Goal: Task Accomplishment & Management: Use online tool/utility

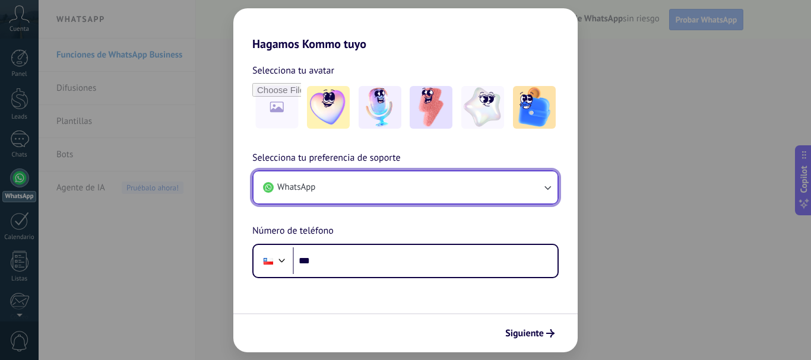
click at [392, 196] on button "WhatsApp" at bounding box center [406, 188] width 304 height 32
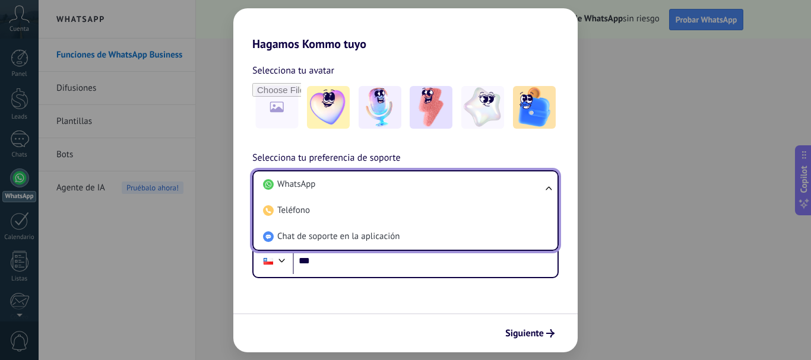
click at [392, 196] on li "WhatsApp" at bounding box center [403, 185] width 290 height 26
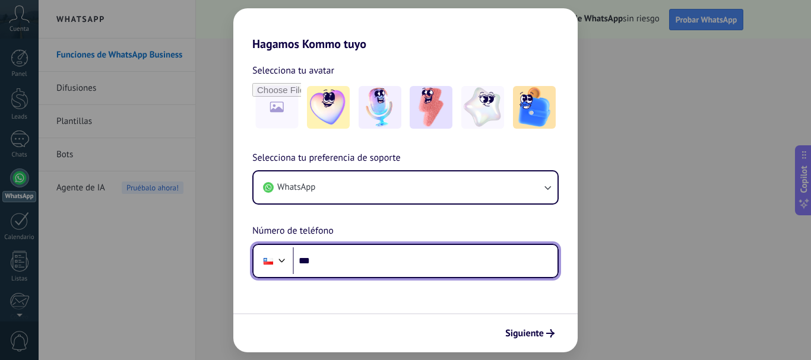
click at [390, 255] on input "***" at bounding box center [425, 261] width 265 height 27
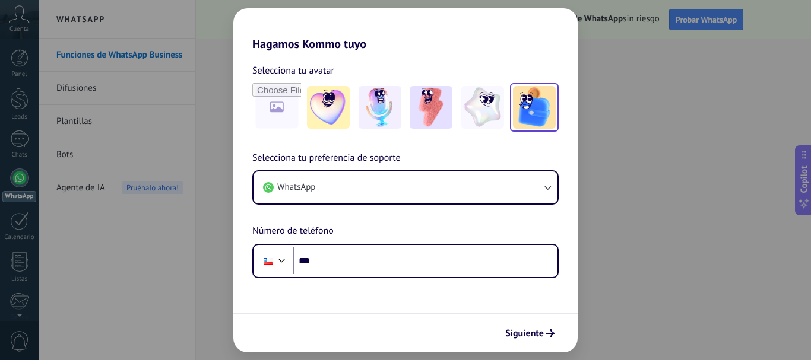
click at [534, 106] on img at bounding box center [534, 107] width 43 height 43
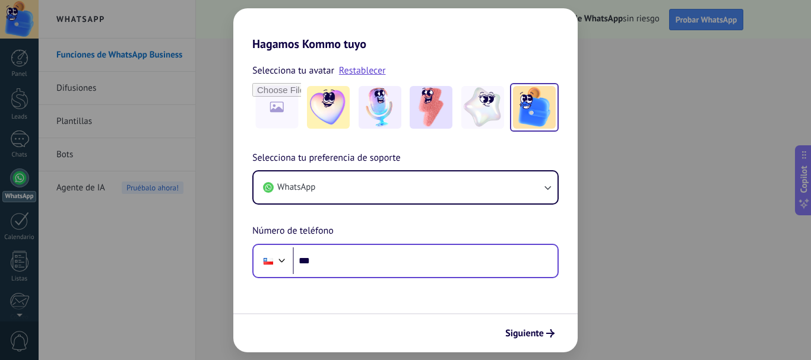
click at [363, 276] on div "Phone ***" at bounding box center [405, 261] width 306 height 34
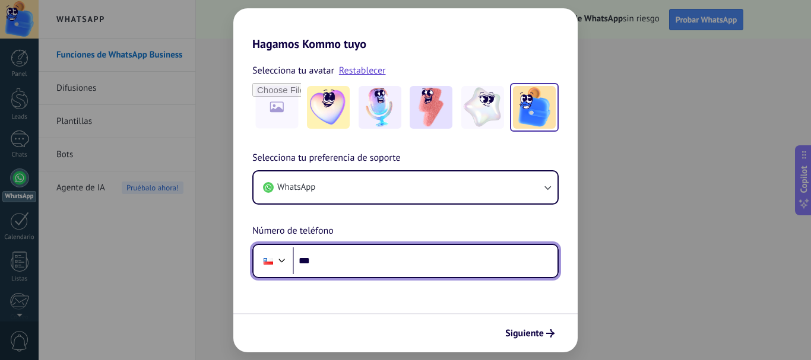
click at [374, 264] on input "***" at bounding box center [425, 261] width 265 height 27
type input "**********"
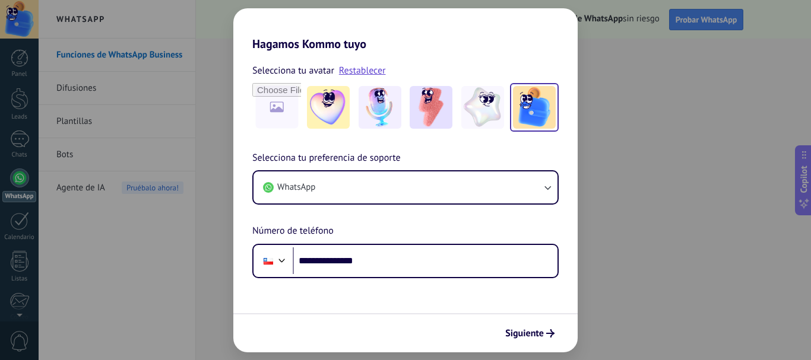
click at [527, 344] on div "Siguiente" at bounding box center [405, 333] width 344 height 39
click at [528, 333] on span "Siguiente" at bounding box center [524, 334] width 39 height 8
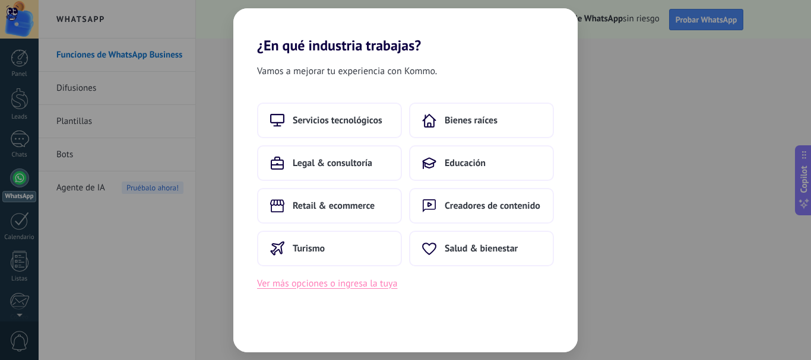
click at [355, 283] on button "Ver más opciones o ingresa la tuya" at bounding box center [327, 283] width 140 height 15
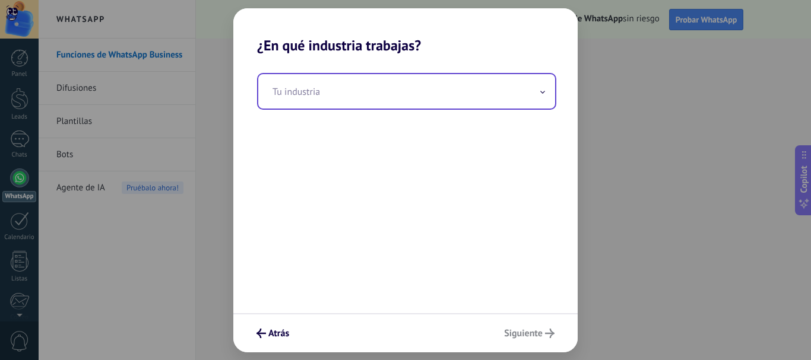
click at [365, 84] on input "text" at bounding box center [406, 91] width 297 height 34
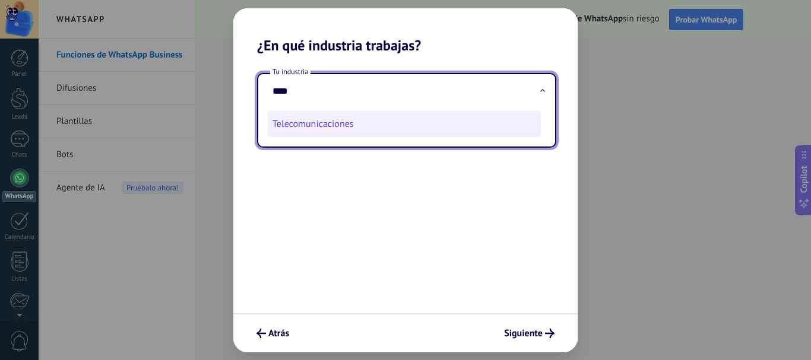
click at [356, 124] on li "Telecomunicaciones" at bounding box center [404, 124] width 273 height 26
type input "**********"
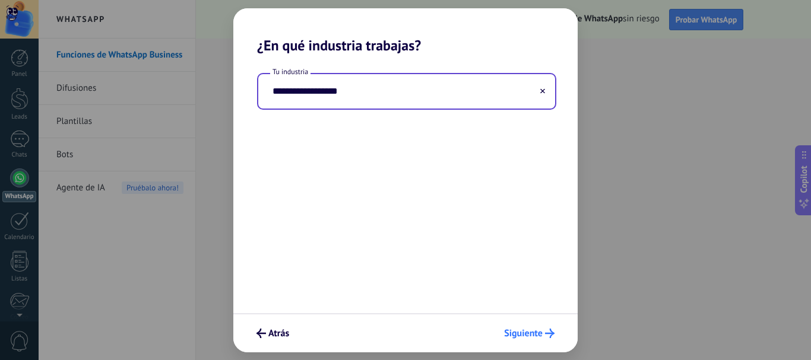
drag, startPoint x: 502, startPoint y: 312, endPoint x: 515, endPoint y: 334, distance: 25.4
click at [507, 322] on div "**********" at bounding box center [405, 180] width 344 height 344
click at [515, 334] on span "Siguiente" at bounding box center [523, 334] width 39 height 8
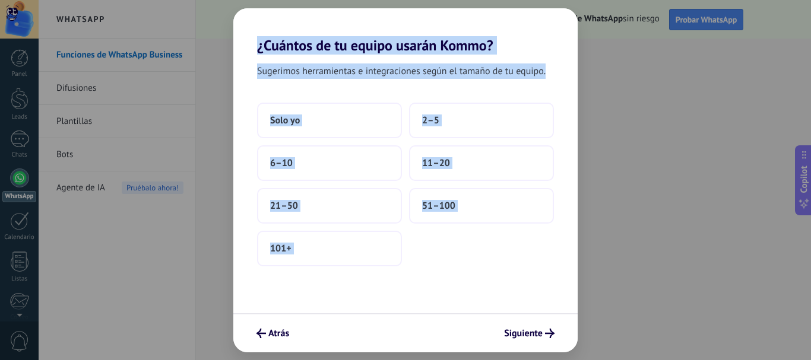
click at [471, 273] on div "Sugerimos herramientas e integraciones según el tamaño de tu equipo. Solo yo 2–…" at bounding box center [405, 183] width 344 height 259
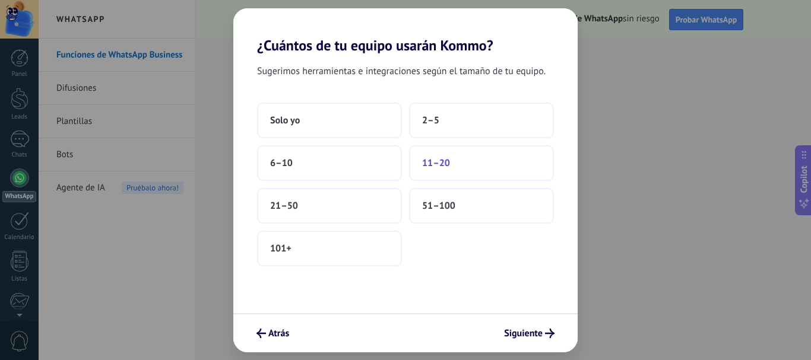
click at [473, 167] on button "11–20" at bounding box center [481, 163] width 145 height 36
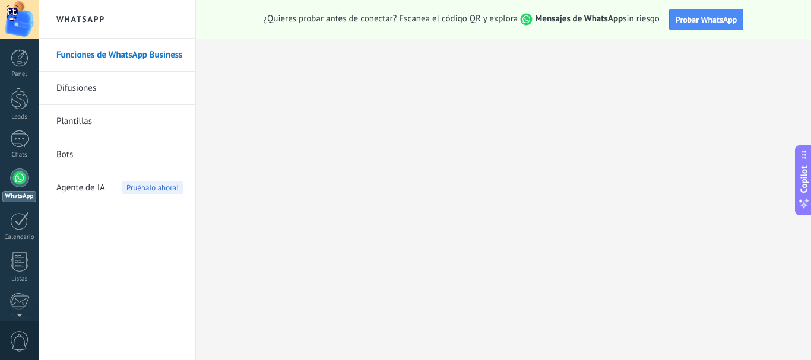
click at [21, 185] on div at bounding box center [19, 178] width 19 height 19
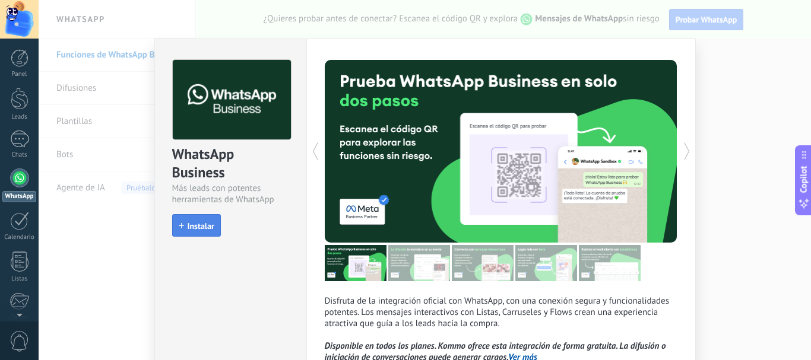
click at [183, 227] on span "Instalar" at bounding box center [197, 226] width 36 height 8
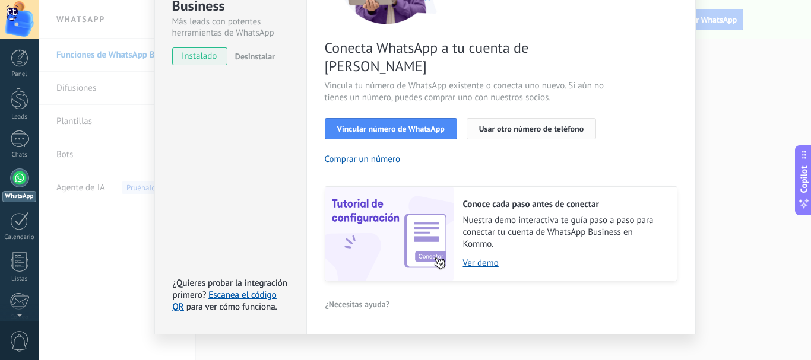
scroll to position [107, 0]
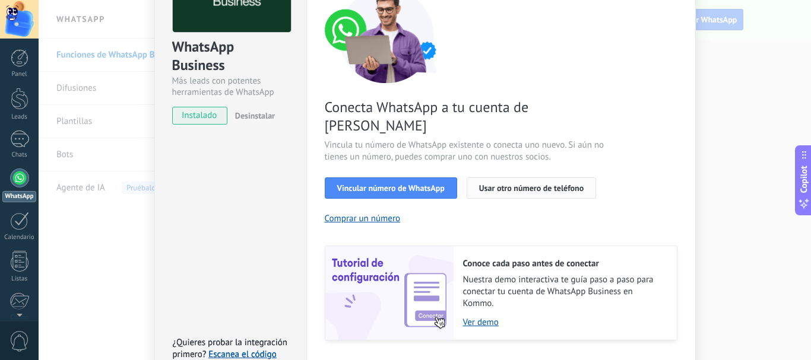
click at [504, 184] on span "Usar otro número de teléfono" at bounding box center [531, 188] width 105 height 8
click at [439, 184] on span "Vincular número de WhatsApp" at bounding box center [390, 188] width 107 height 8
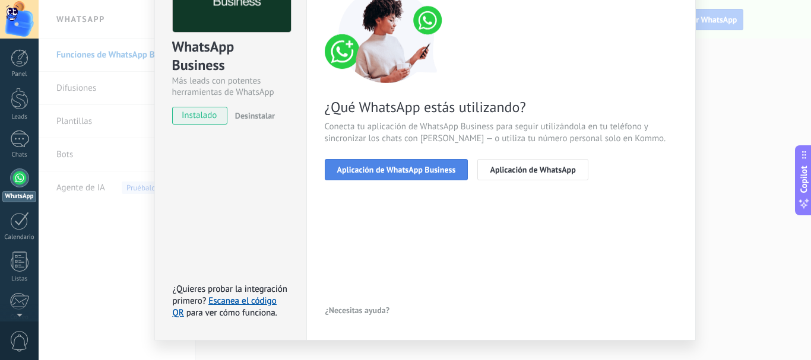
click at [447, 166] on span "Aplicación de WhatsApp Business" at bounding box center [396, 170] width 119 height 8
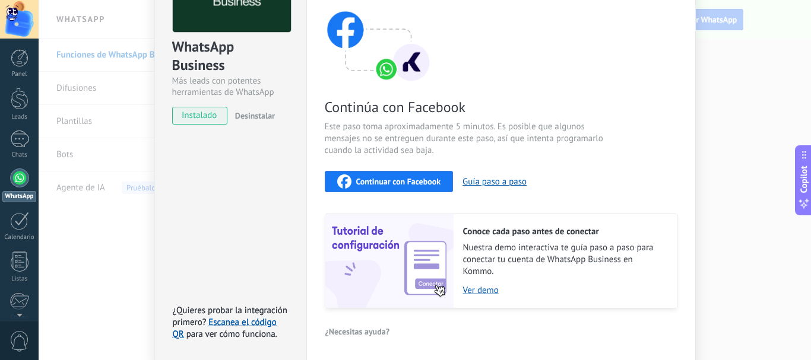
click at [433, 178] on span "Continuar con Facebook" at bounding box center [398, 182] width 85 height 8
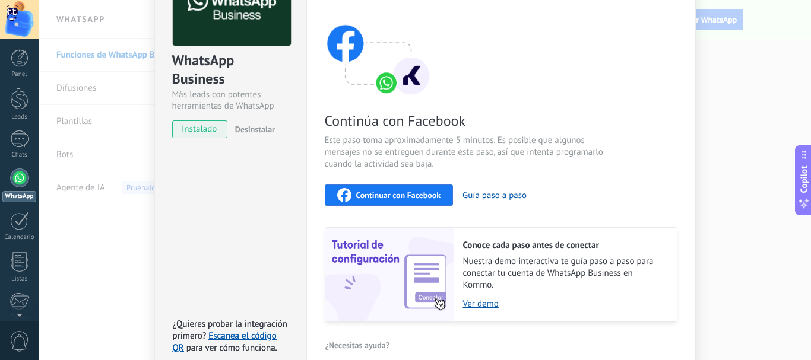
scroll to position [0, 0]
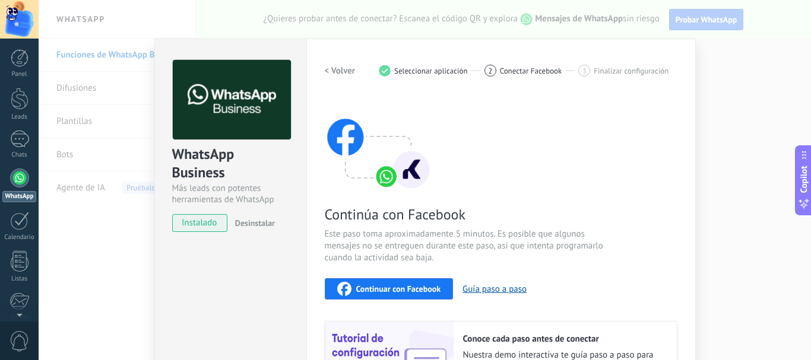
click at [717, 61] on div "WhatsApp Business Más leads con potentes herramientas de WhatsApp instalado Des…" at bounding box center [425, 180] width 773 height 360
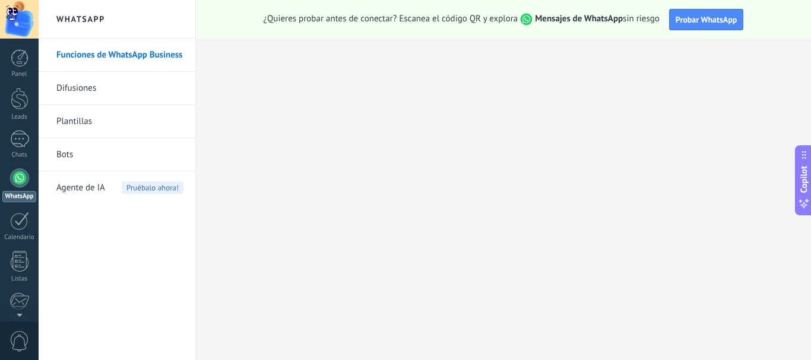
click at [17, 189] on link "WhatsApp" at bounding box center [19, 186] width 39 height 34
click at [691, 20] on span "Probar WhatsApp" at bounding box center [707, 19] width 62 height 11
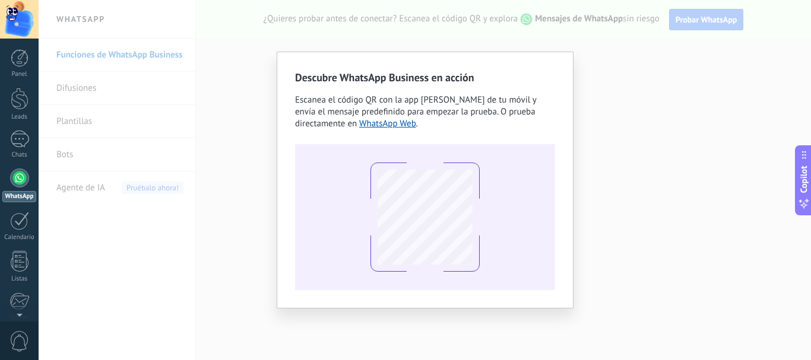
click at [591, 62] on div "Descubre WhatsApp Business en acción Escanea el código QR con la app [PERSON_NA…" at bounding box center [425, 180] width 773 height 360
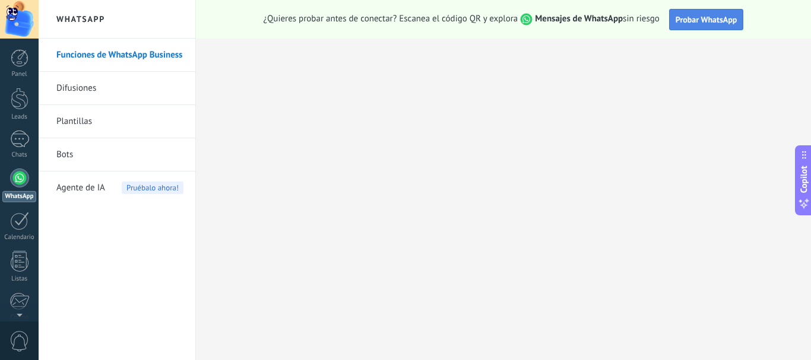
click at [689, 20] on span "Probar WhatsApp" at bounding box center [707, 19] width 62 height 11
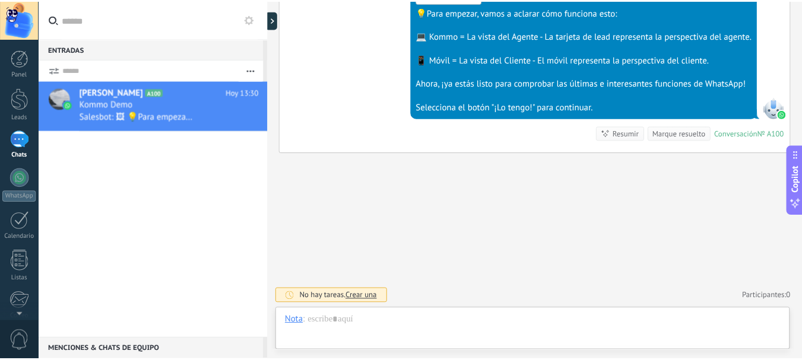
scroll to position [18, 0]
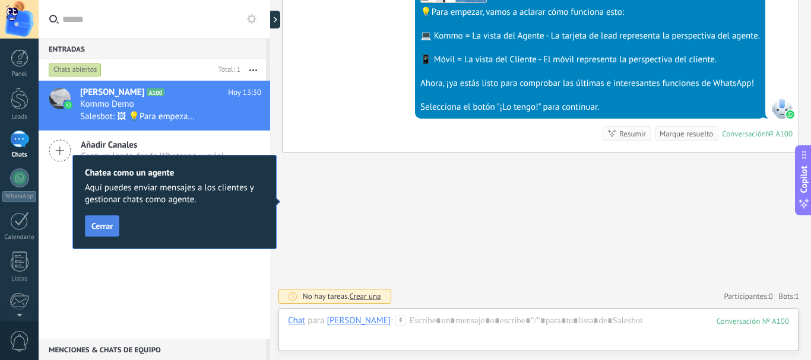
click at [107, 224] on span "Cerrar" at bounding box center [101, 226] width 21 height 8
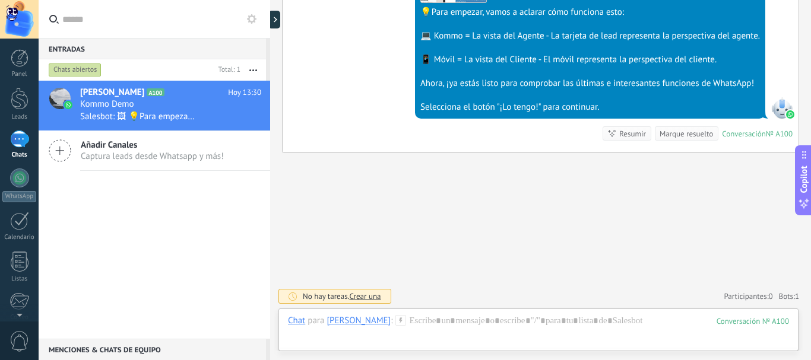
click at [11, 137] on div "1" at bounding box center [19, 139] width 19 height 17
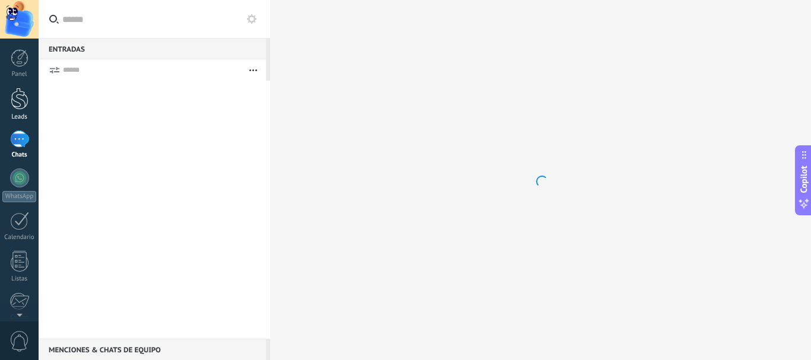
click at [22, 107] on div at bounding box center [20, 99] width 18 height 22
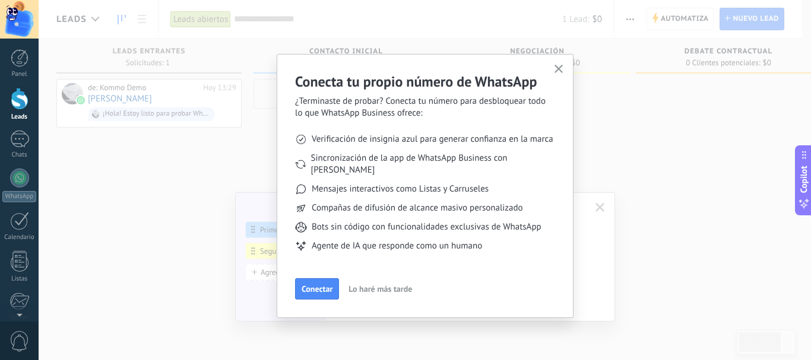
drag, startPoint x: 323, startPoint y: 279, endPoint x: 425, endPoint y: 188, distance: 136.6
click at [395, 217] on div "Conecta tu propio número de WhatsApp ¿Terminaste de probar? Conecta tu número p…" at bounding box center [425, 185] width 260 height 227
click at [327, 285] on span "Conectar" at bounding box center [317, 289] width 31 height 8
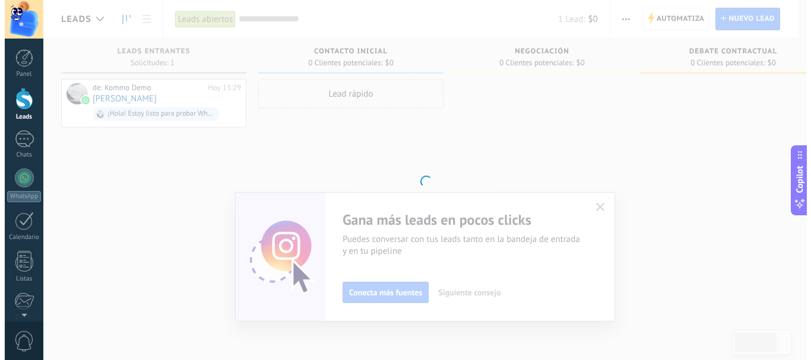
scroll to position [20, 0]
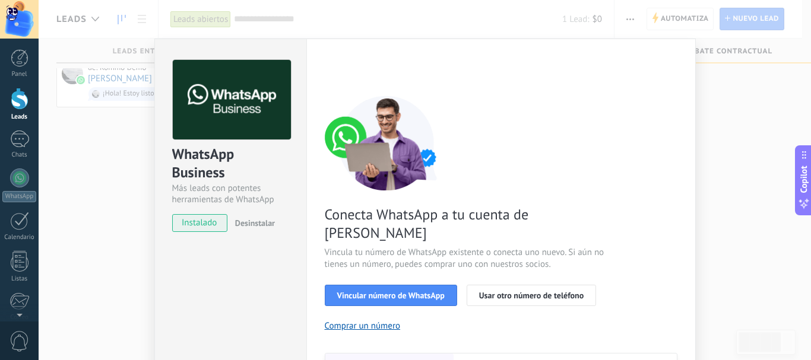
click at [213, 224] on span "instalado" at bounding box center [200, 223] width 54 height 18
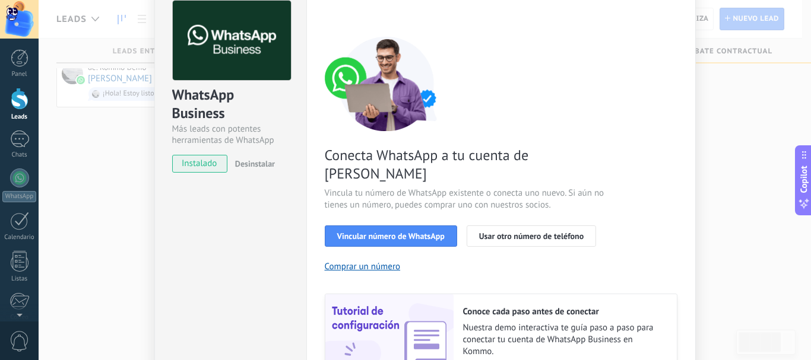
scroll to position [167, 0]
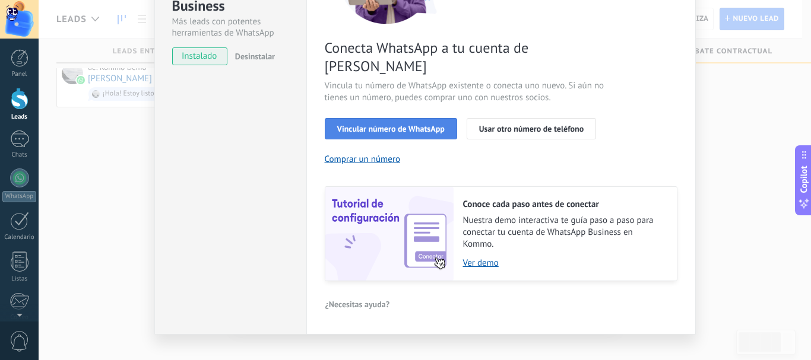
click at [428, 125] on span "Vincular número de WhatsApp" at bounding box center [390, 129] width 107 height 8
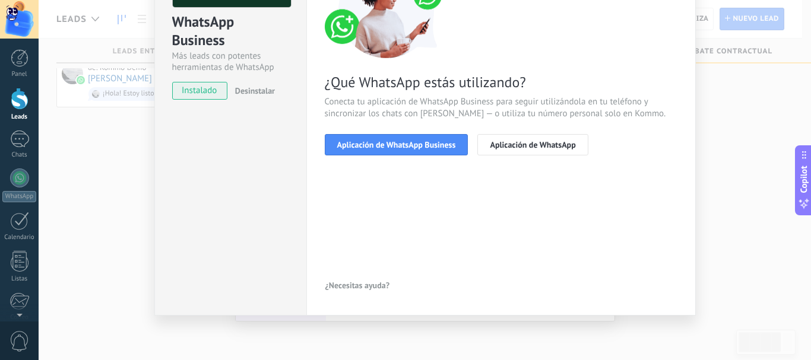
scroll to position [73, 0]
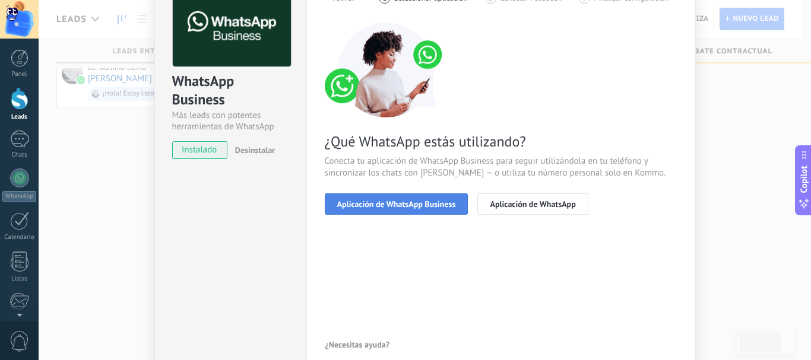
click at [400, 204] on span "Aplicación de WhatsApp Business" at bounding box center [396, 204] width 119 height 8
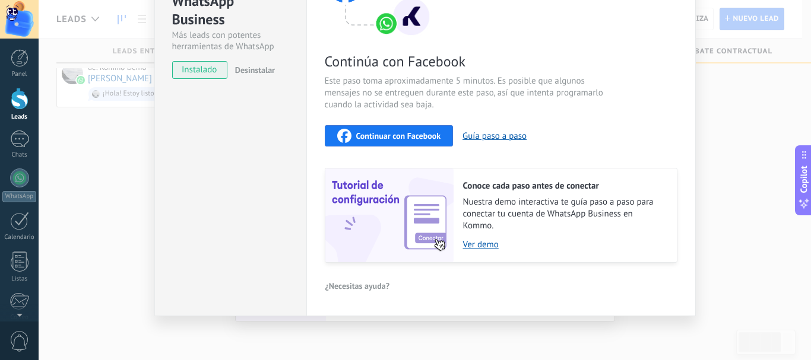
scroll to position [34, 0]
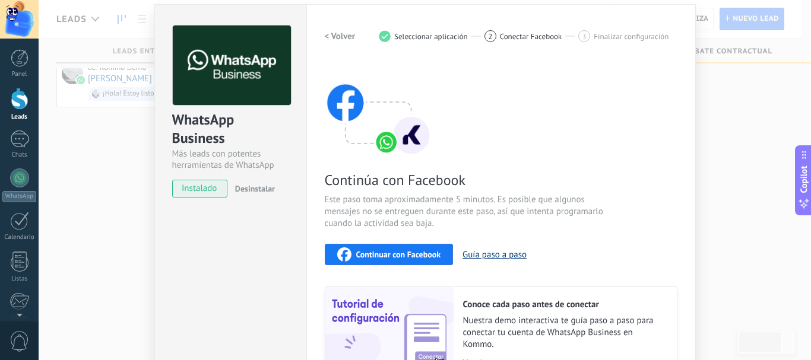
click at [504, 257] on button "Guía paso a paso" at bounding box center [495, 254] width 64 height 11
click at [84, 173] on div "WhatsApp Business Más leads con potentes herramientas de WhatsApp instalado Des…" at bounding box center [425, 180] width 773 height 360
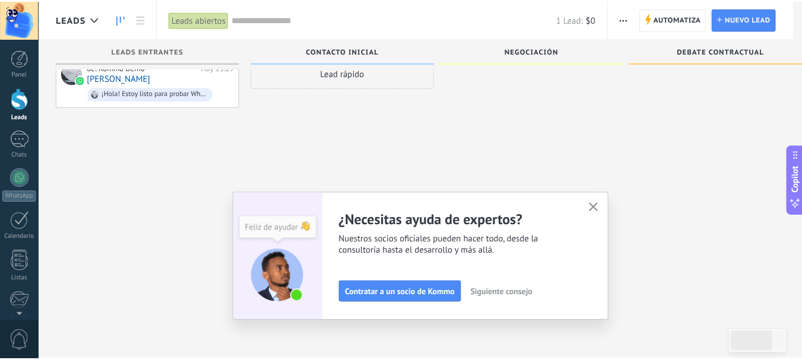
scroll to position [0, 0]
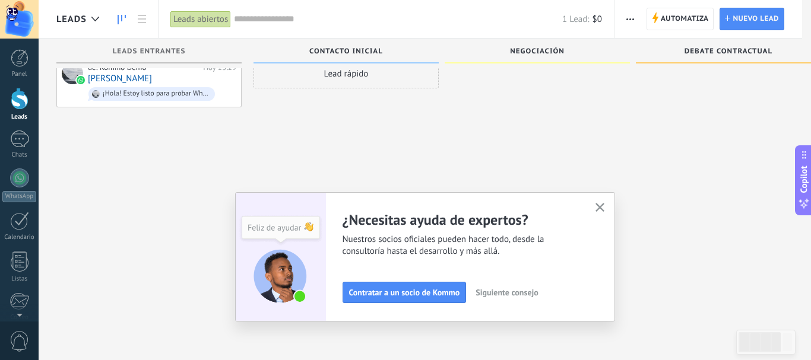
click at [84, 173] on div at bounding box center [425, 180] width 773 height 360
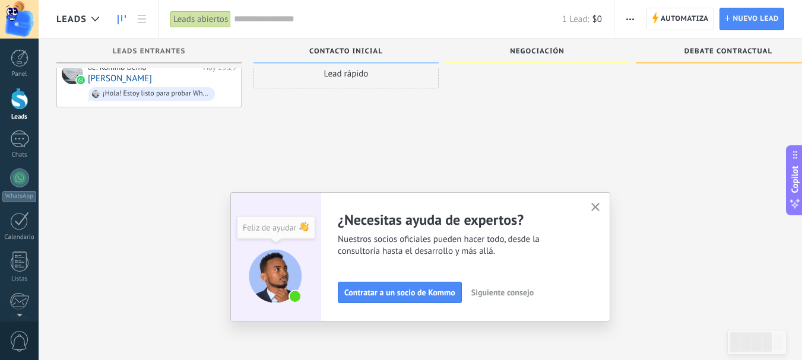
scroll to position [4, 0]
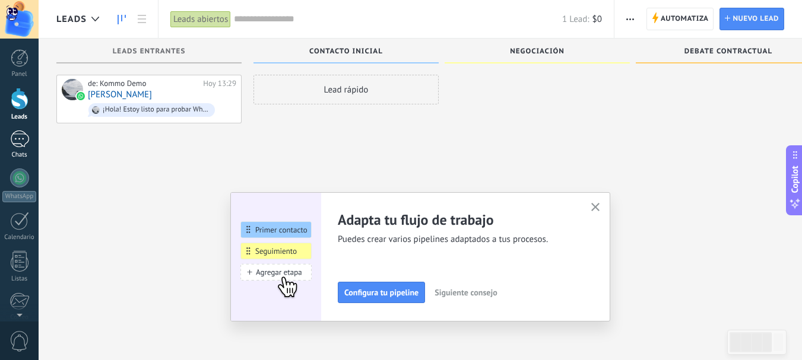
click at [14, 145] on div "1" at bounding box center [19, 139] width 19 height 17
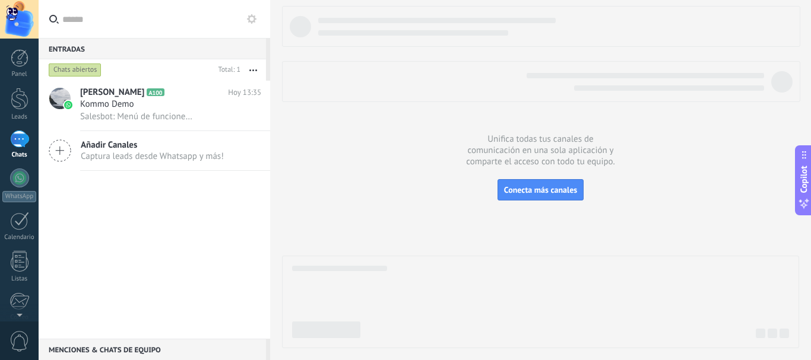
click at [371, 158] on div at bounding box center [540, 177] width 517 height 343
click at [370, 159] on div at bounding box center [540, 177] width 517 height 343
click at [170, 212] on div "[PERSON_NAME] A100 [DATE] 13:35 Kommo Demo Salesbot: Menú de funciones de Whats…" at bounding box center [155, 210] width 232 height 258
